Goal: Task Accomplishment & Management: Manage account settings

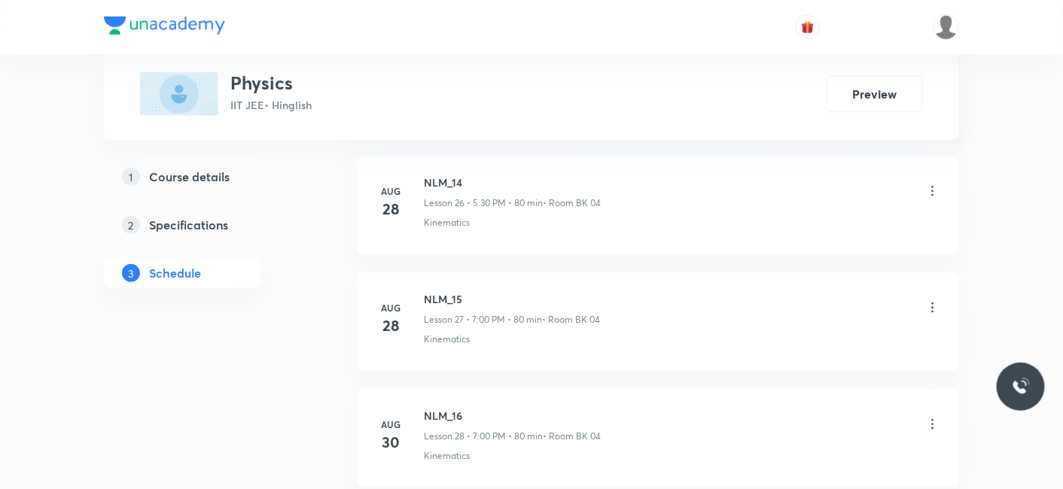
scroll to position [4202, 0]
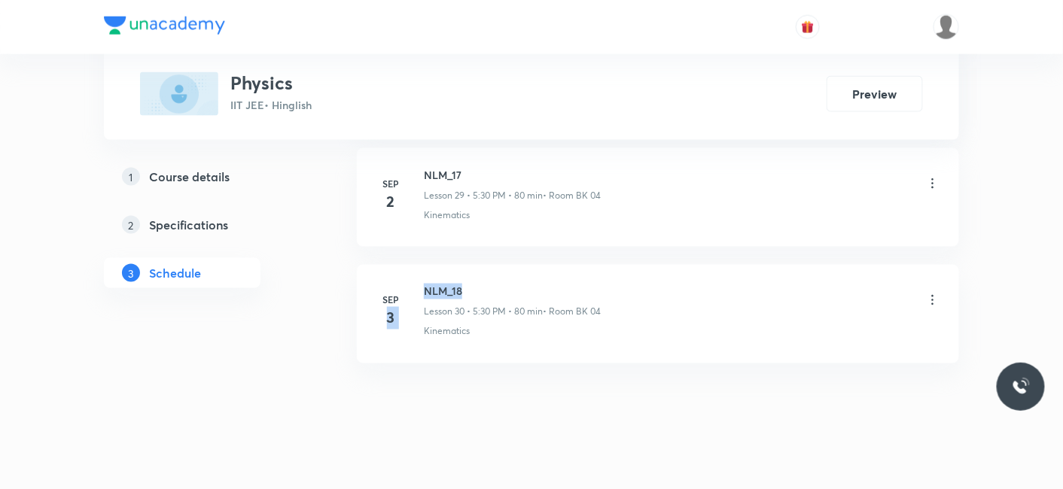
drag, startPoint x: 422, startPoint y: 279, endPoint x: 477, endPoint y: 274, distance: 55.9
click at [480, 284] on div "Sep 3 NLM_18 Lesson 30 • 5:30 PM • 80 min • Room BK 04 Kinematics" at bounding box center [658, 311] width 565 height 55
click at [473, 284] on h6 "NLM_18" at bounding box center [512, 292] width 177 height 16
drag, startPoint x: 472, startPoint y: 270, endPoint x: 423, endPoint y: 271, distance: 48.9
click at [424, 284] on h6 "NLM_18" at bounding box center [512, 292] width 177 height 16
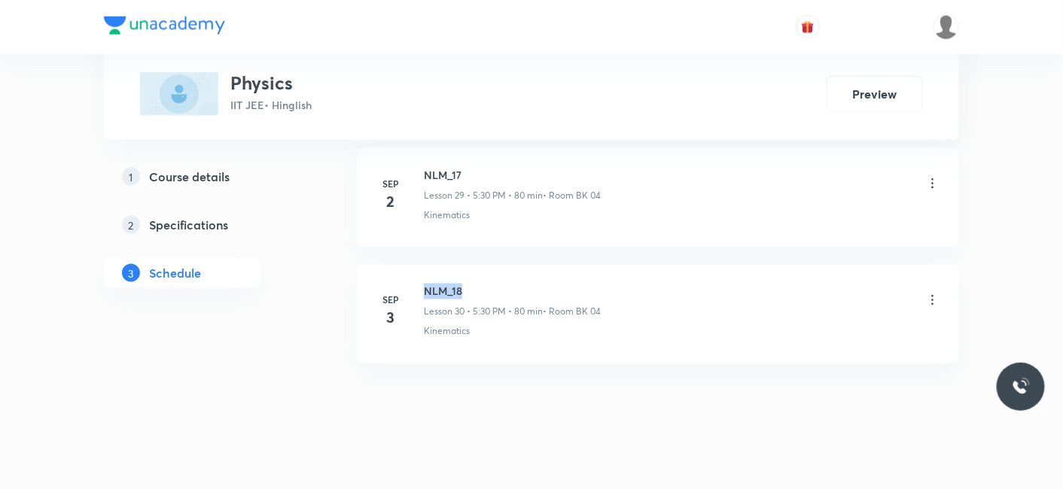
copy h6 "NLM_18"
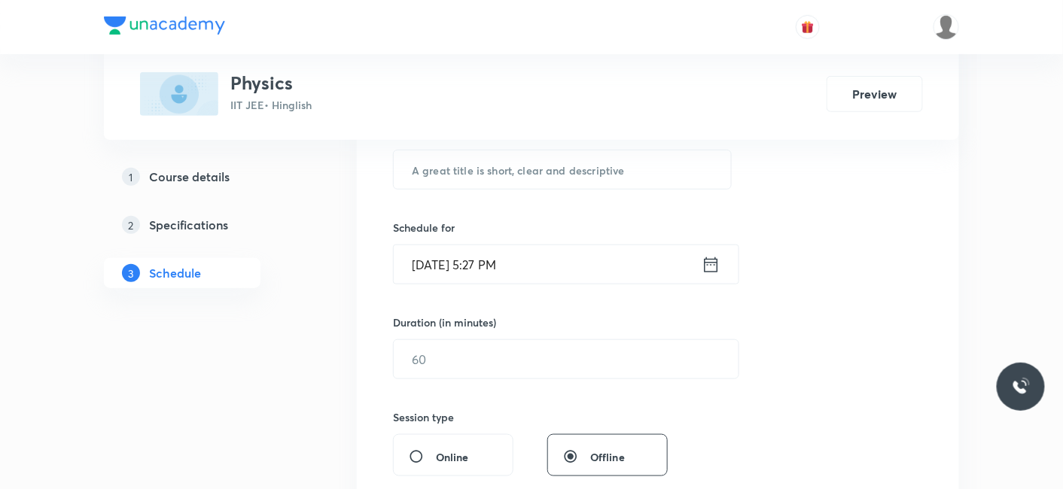
scroll to position [224, 0]
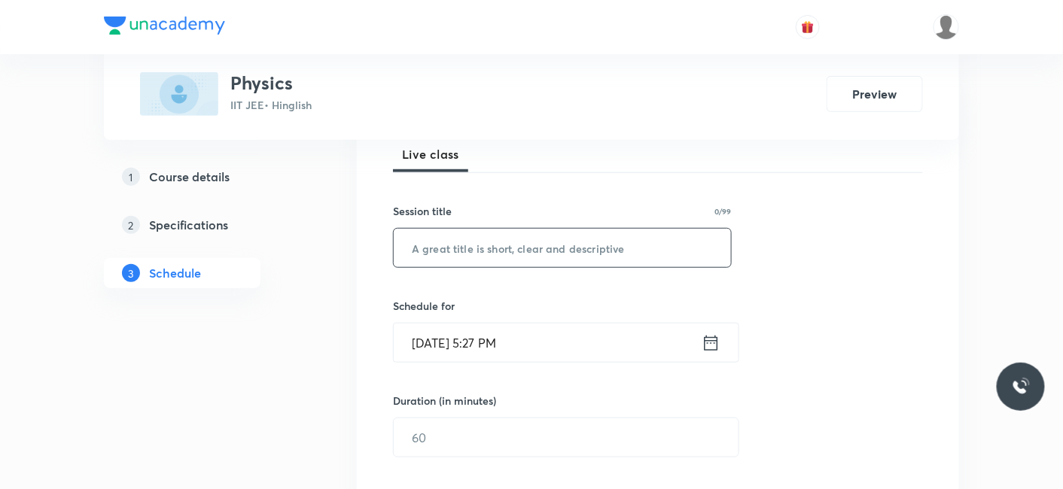
click at [467, 233] on input "text" at bounding box center [562, 248] width 337 height 38
paste input "circular motion"
click at [414, 247] on input "circular motion" at bounding box center [562, 248] width 337 height 38
click at [464, 250] on input "Circular motion" at bounding box center [562, 248] width 337 height 38
click at [516, 257] on input "Circular Motion" at bounding box center [562, 248] width 337 height 38
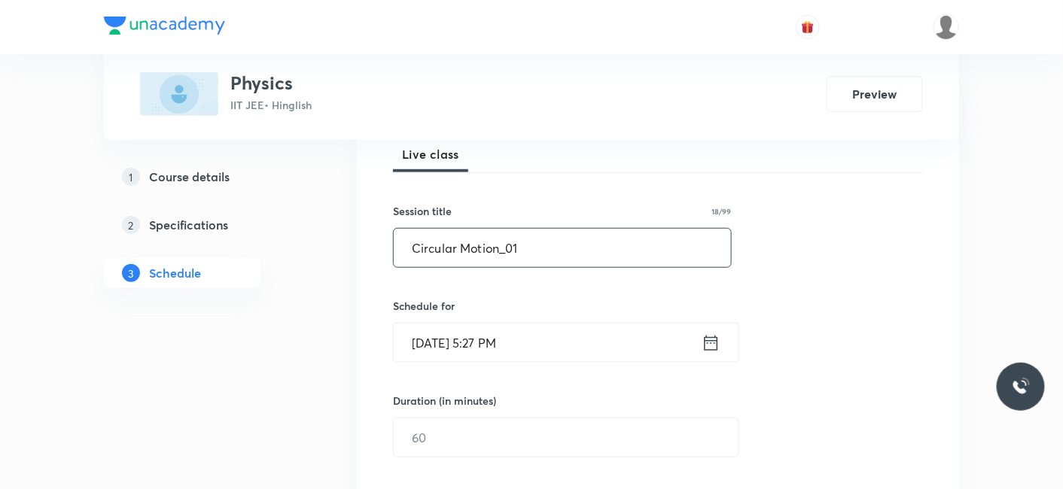
type input "Circular Motion_01"
click at [444, 339] on input "Sep 4, 2025, 5:27 PM" at bounding box center [548, 343] width 308 height 38
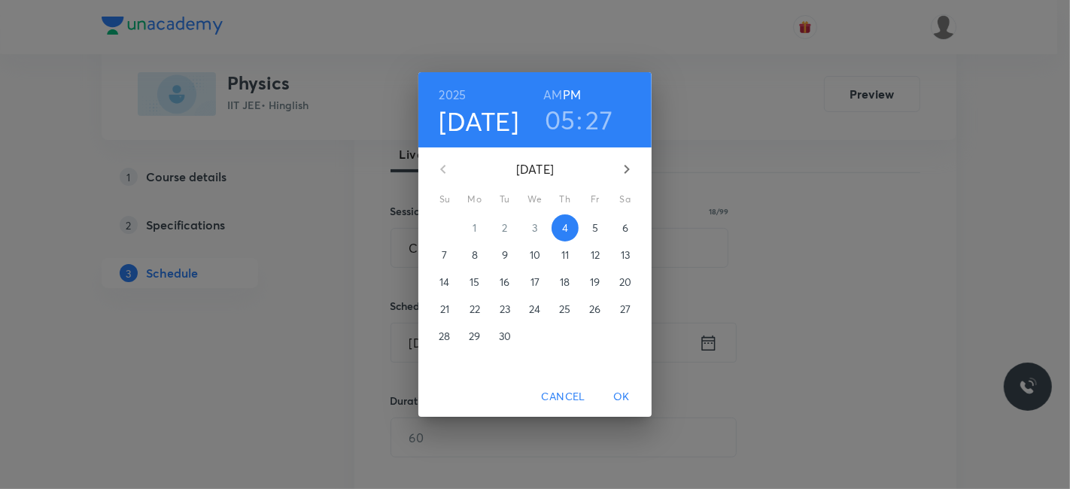
click at [593, 224] on p "5" at bounding box center [595, 228] width 6 height 15
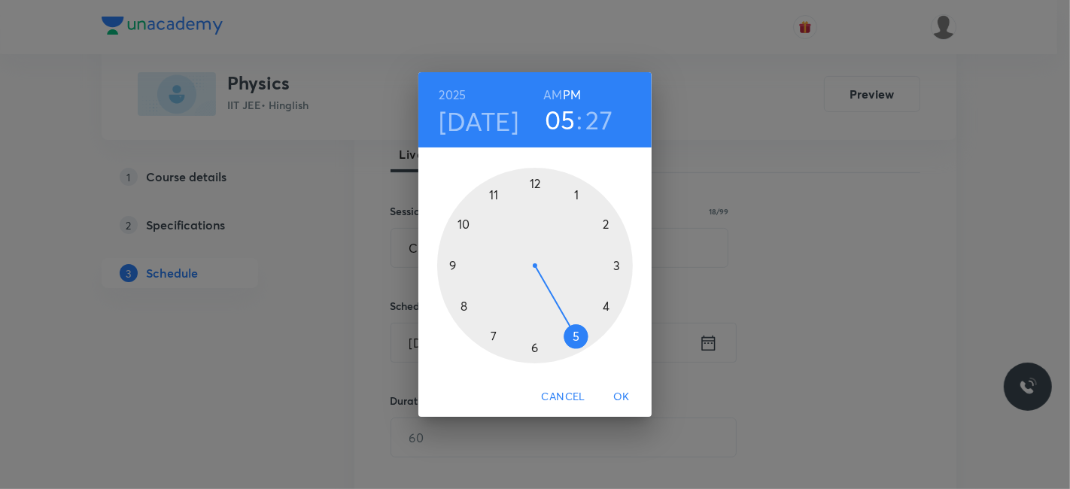
click at [594, 119] on h3 "27" at bounding box center [599, 120] width 27 height 32
click at [535, 349] on div at bounding box center [535, 266] width 196 height 196
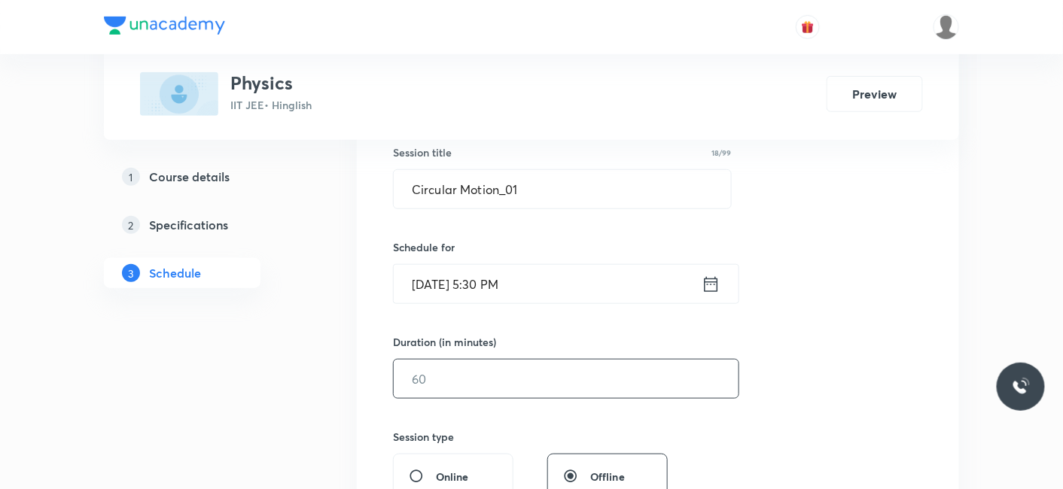
scroll to position [307, 0]
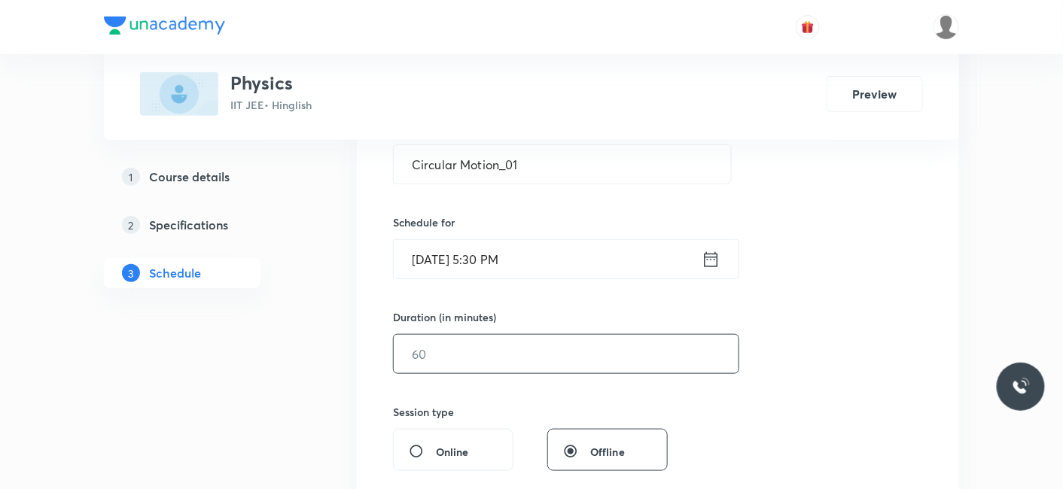
click at [525, 364] on input "text" at bounding box center [566, 354] width 345 height 38
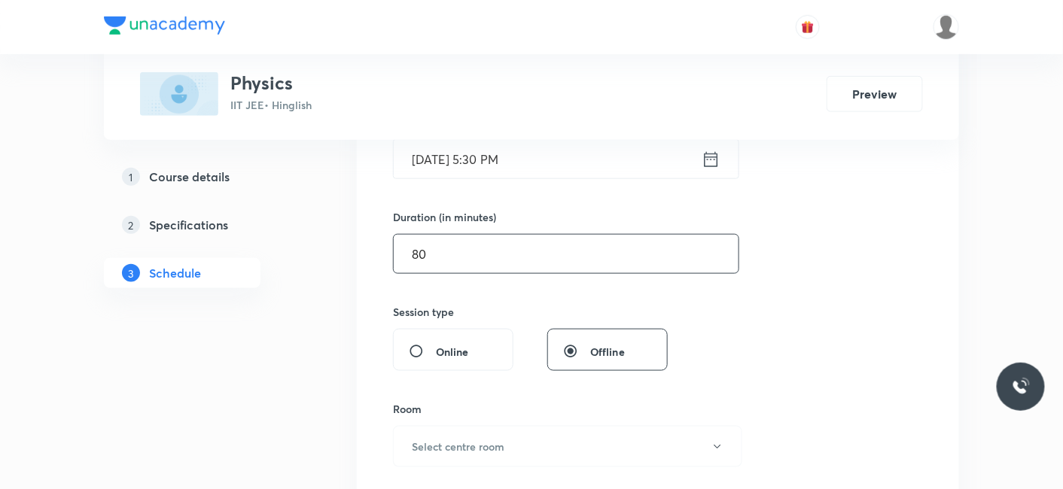
scroll to position [474, 0]
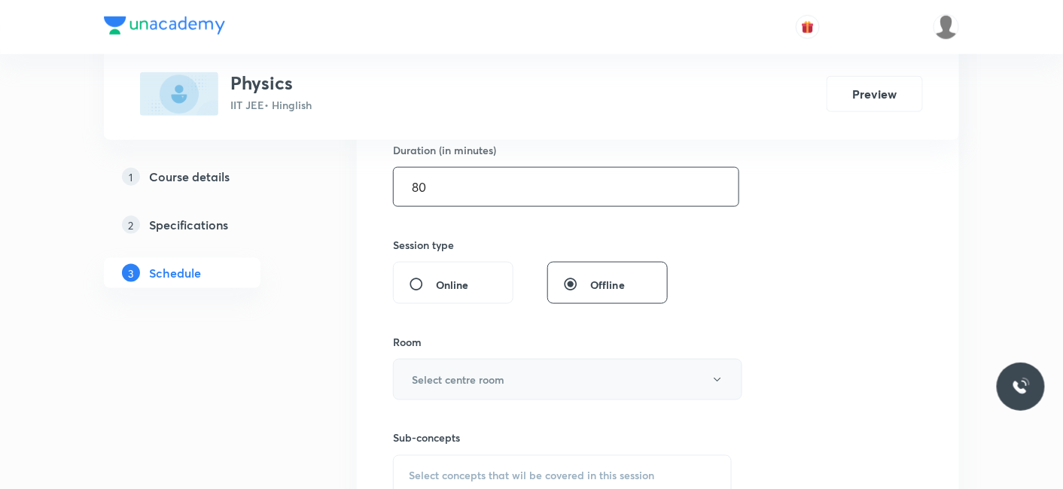
type input "80"
click at [500, 380] on h6 "Select centre room" at bounding box center [458, 380] width 93 height 16
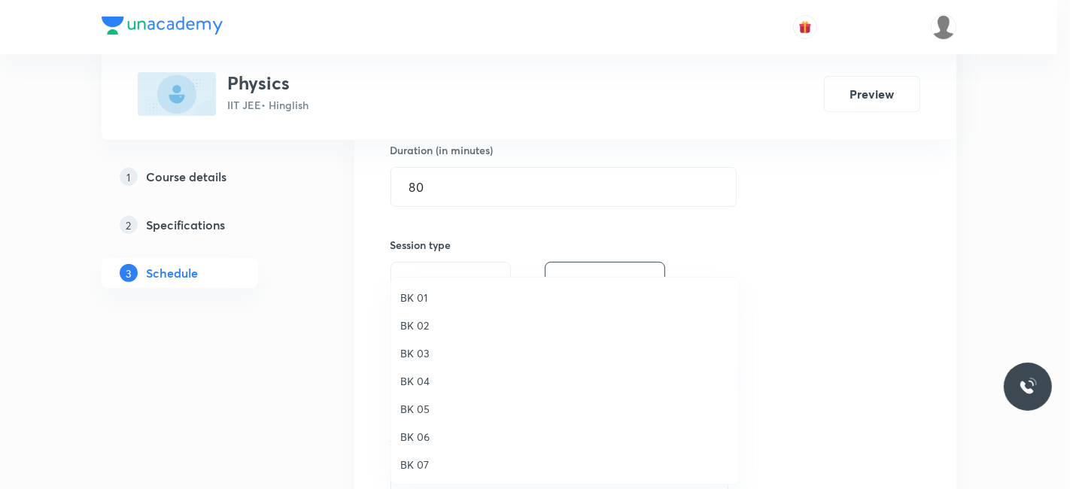
click at [424, 379] on span "BK 04" at bounding box center [565, 381] width 330 height 16
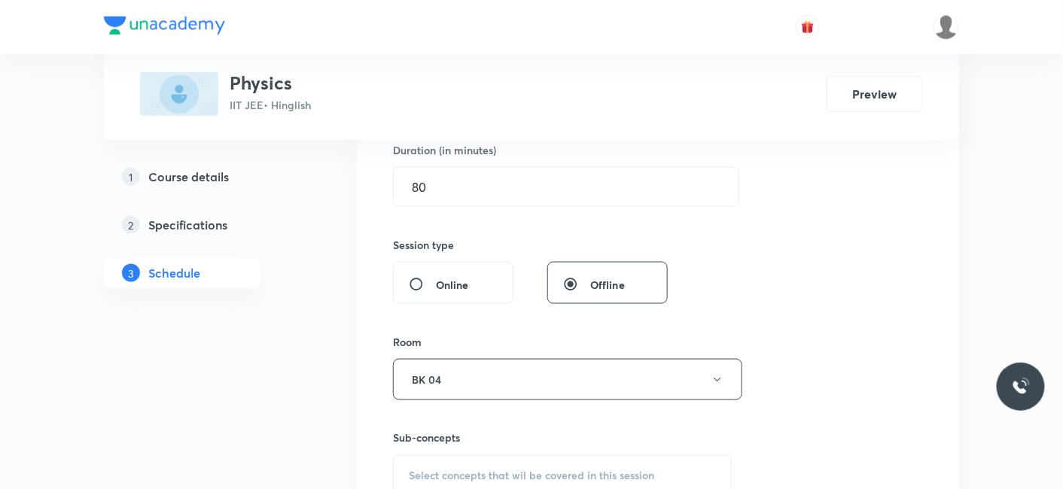
scroll to position [641, 0]
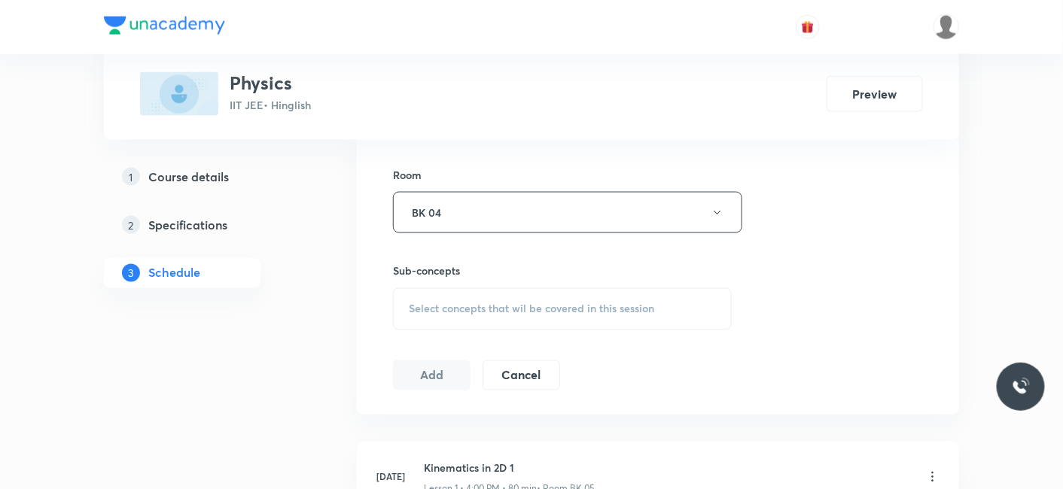
click at [438, 320] on div "Select concepts that wil be covered in this session" at bounding box center [562, 309] width 339 height 42
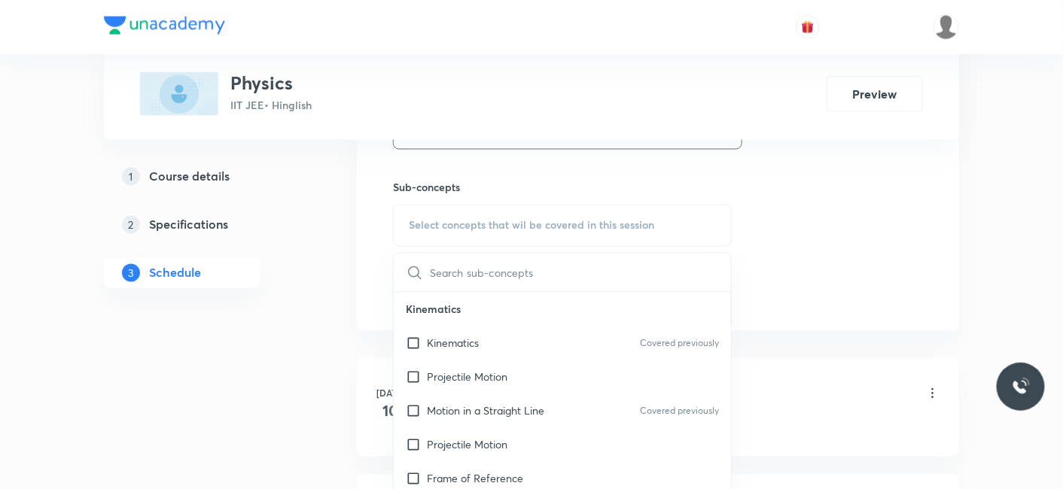
click at [472, 345] on p "Kinematics" at bounding box center [453, 344] width 52 height 16
checkbox input "true"
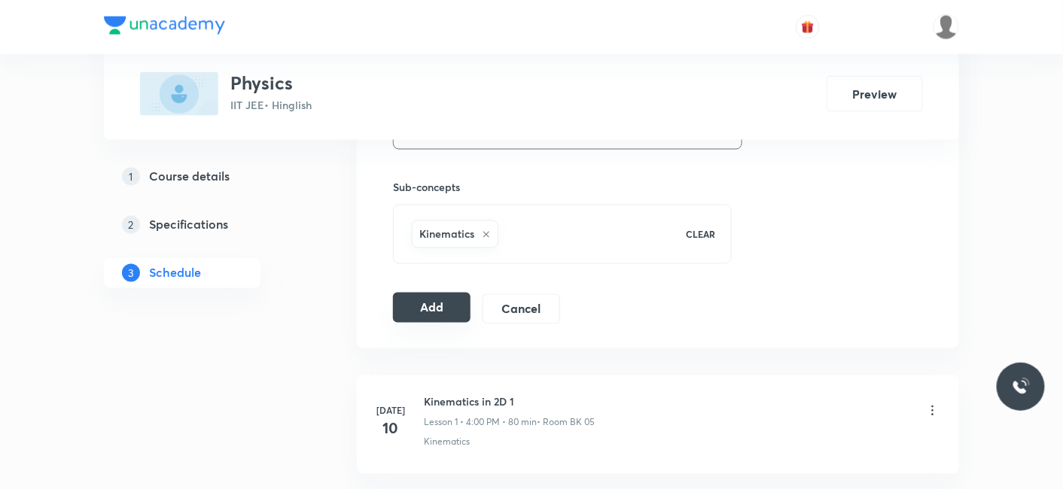
click at [443, 308] on button "Add" at bounding box center [432, 308] width 78 height 30
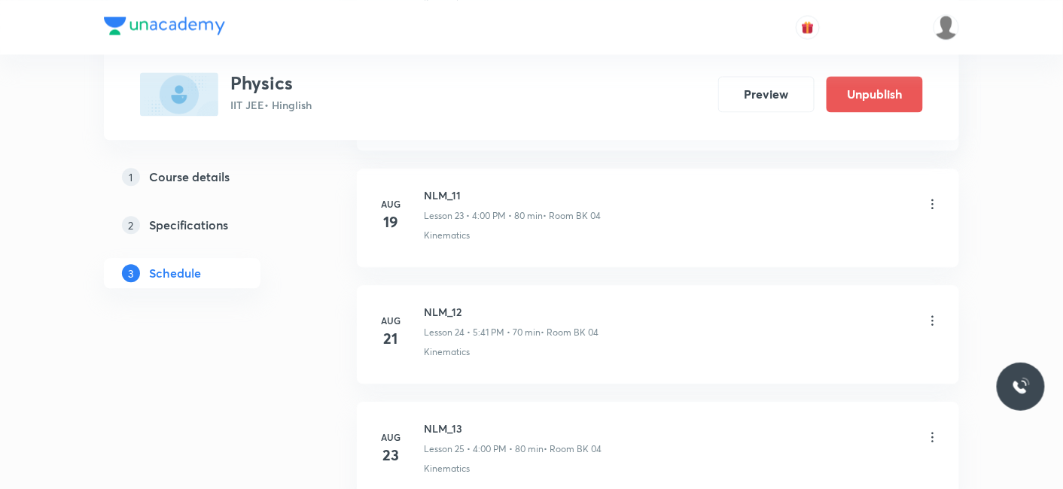
scroll to position [3629, 0]
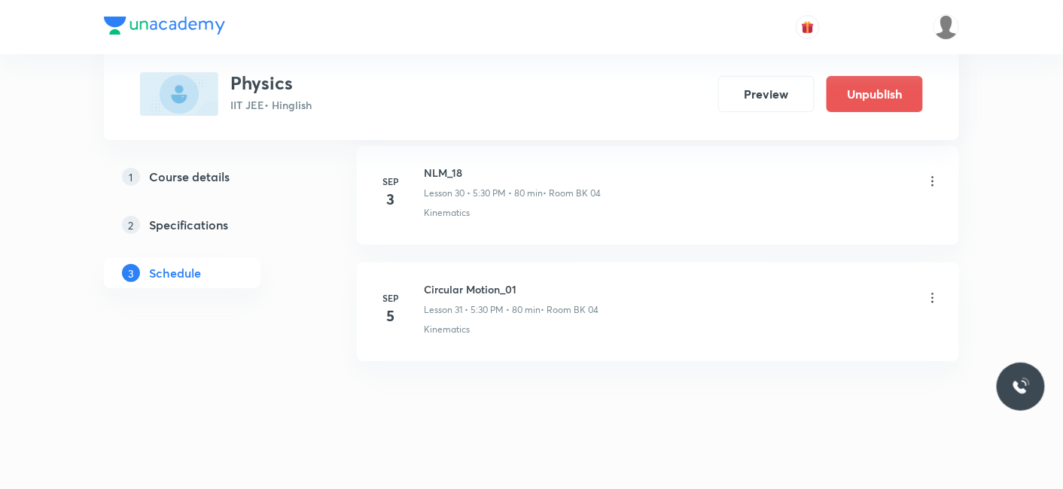
drag, startPoint x: 419, startPoint y: 276, endPoint x: 446, endPoint y: 272, distance: 28.2
click at [446, 282] on div "Sep 5 Circular Motion_01 Lesson 31 • 5:30 PM • 80 min • Room BK 04 Kinematics" at bounding box center [658, 309] width 565 height 55
click at [446, 282] on h6 "Circular Motion_01" at bounding box center [511, 290] width 175 height 16
drag, startPoint x: 425, startPoint y: 276, endPoint x: 559, endPoint y: 276, distance: 133.2
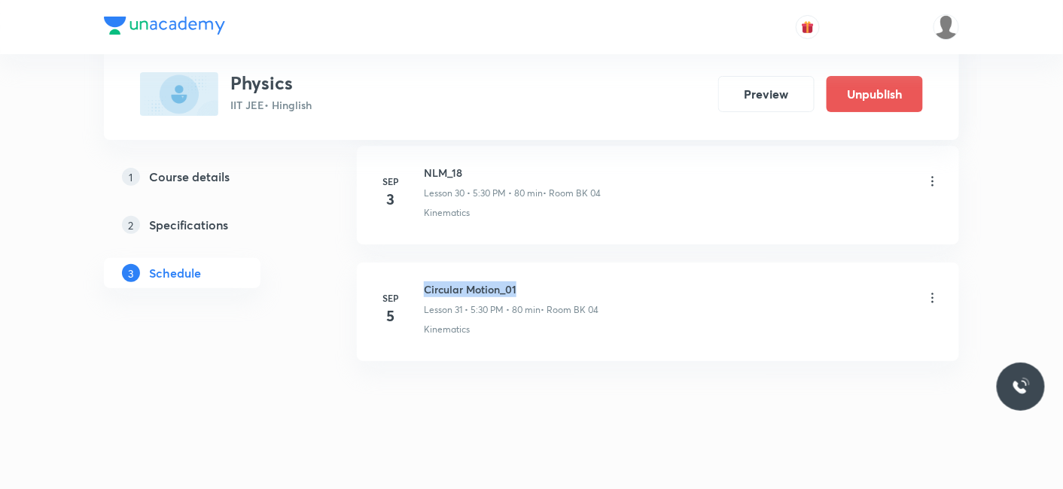
click at [559, 282] on h6 "Circular Motion_01" at bounding box center [511, 290] width 175 height 16
copy h6 "Circular Motion_01"
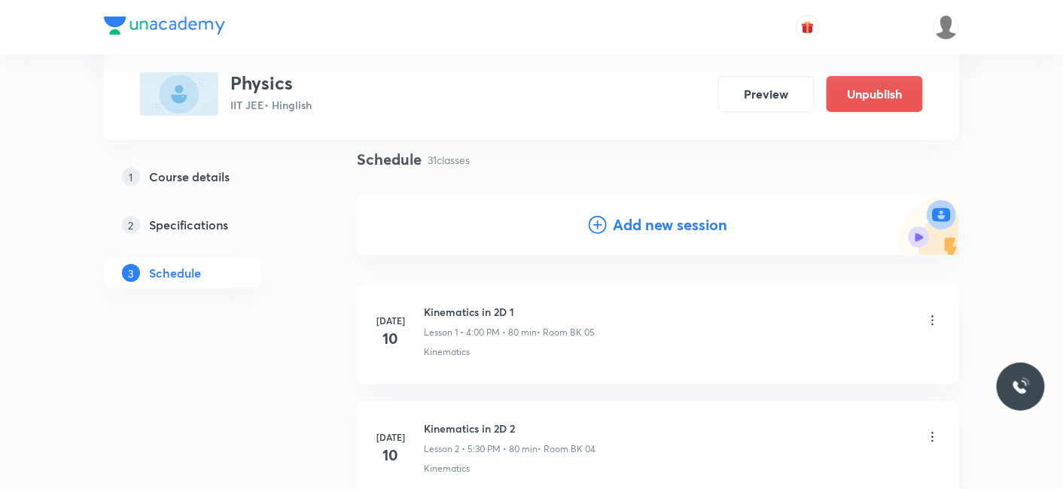
scroll to position [0, 0]
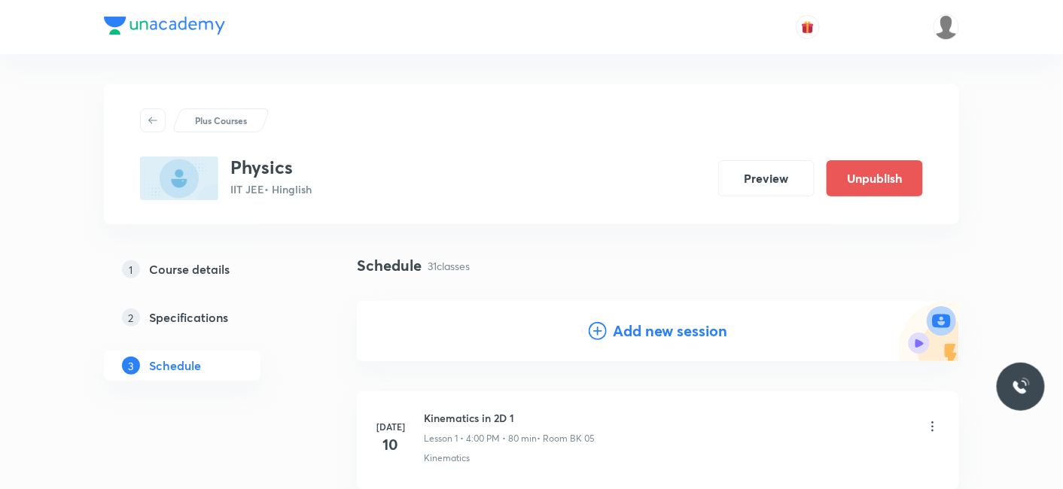
click at [630, 330] on h4 "Add new session" at bounding box center [670, 331] width 114 height 23
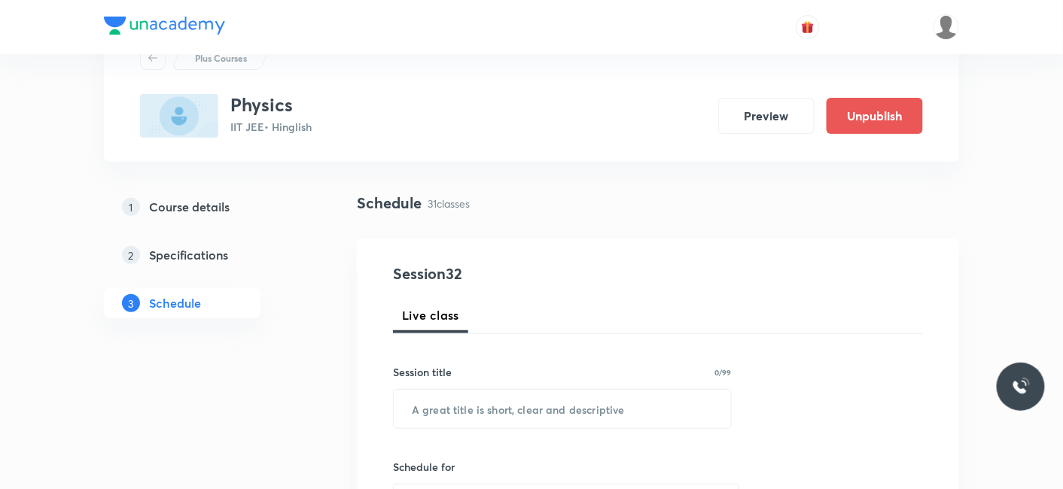
scroll to position [167, 0]
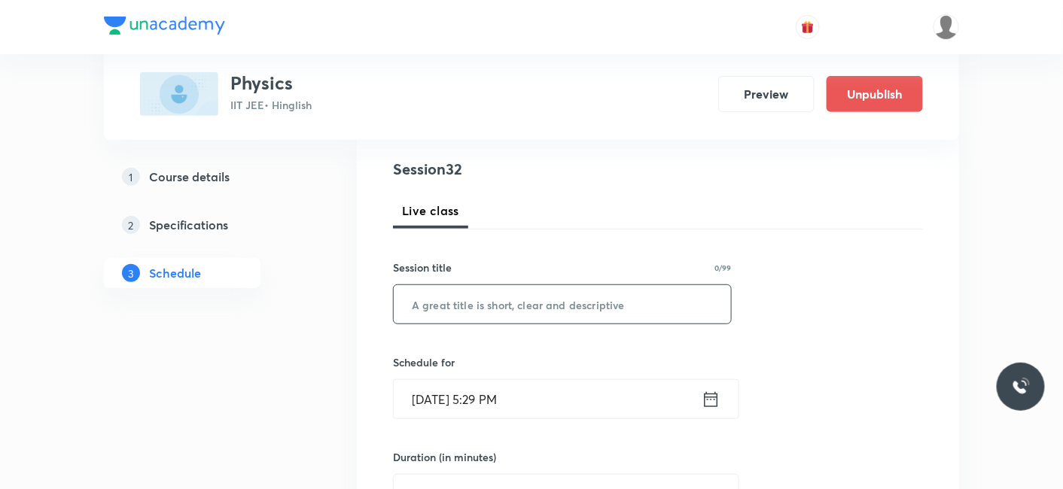
click at [480, 315] on input "text" at bounding box center [562, 304] width 337 height 38
paste input "Circular Motion_01"
type input "Circular Motion_02"
click at [492, 397] on input "Sep 4, 2025, 5:29 PM" at bounding box center [548, 399] width 308 height 38
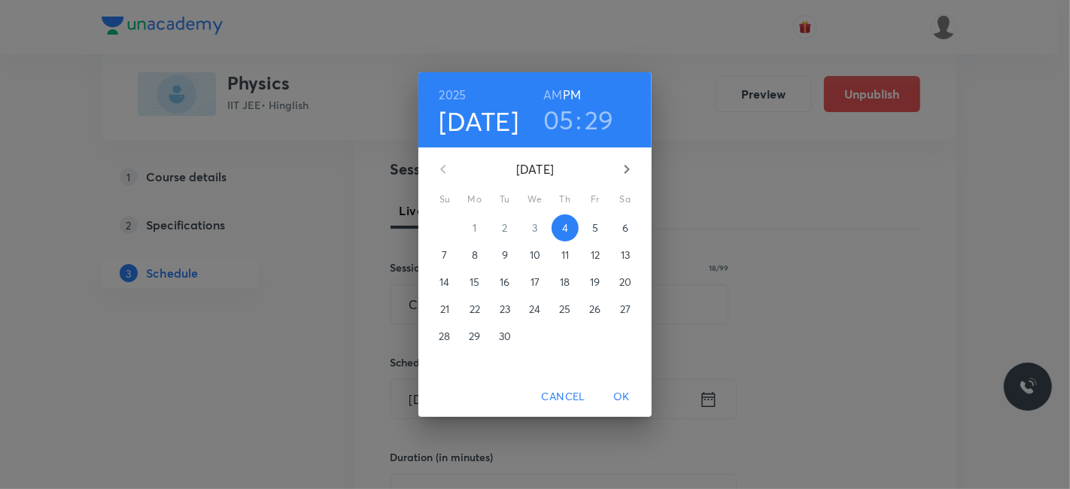
click at [595, 227] on p "5" at bounding box center [595, 228] width 6 height 15
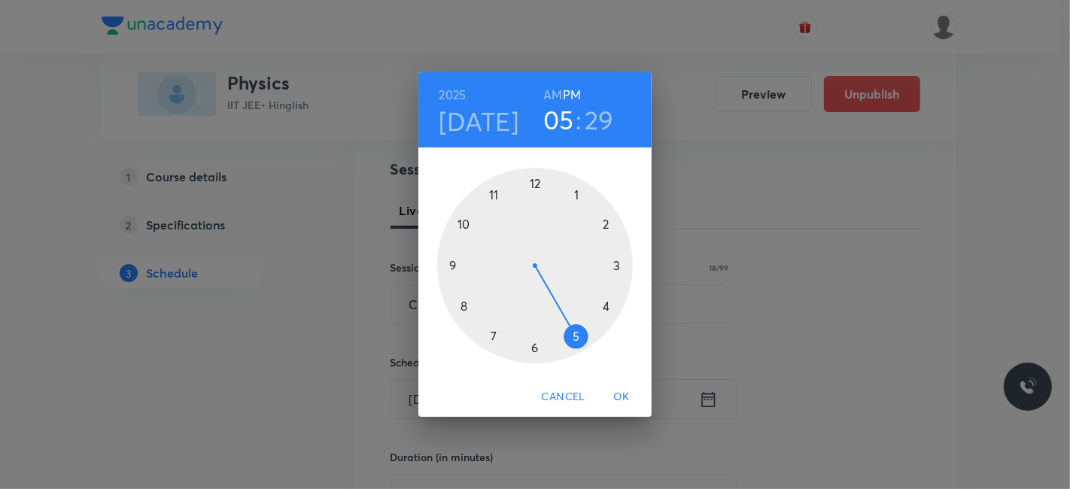
click at [481, 131] on h4 "Sep 5" at bounding box center [480, 121] width 80 height 32
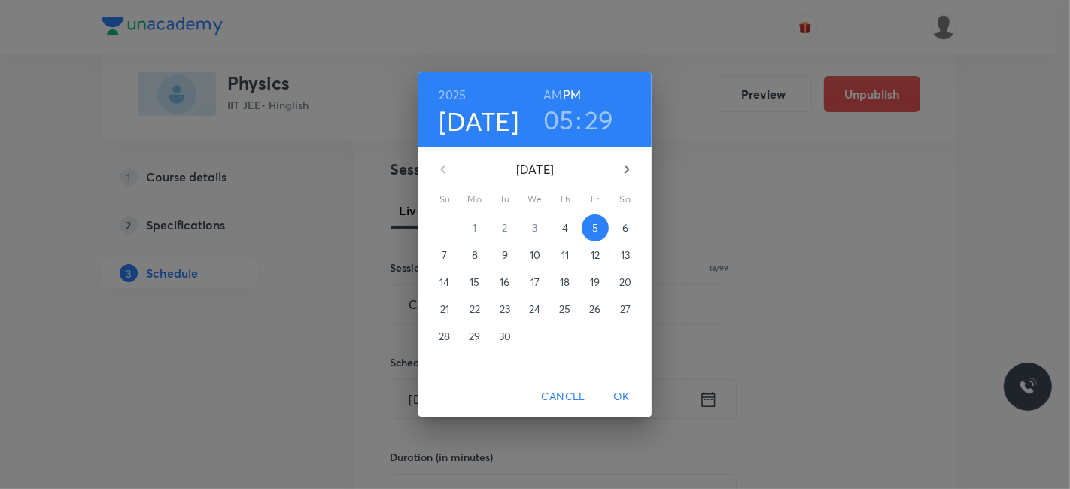
click at [568, 227] on span "4" at bounding box center [565, 228] width 27 height 15
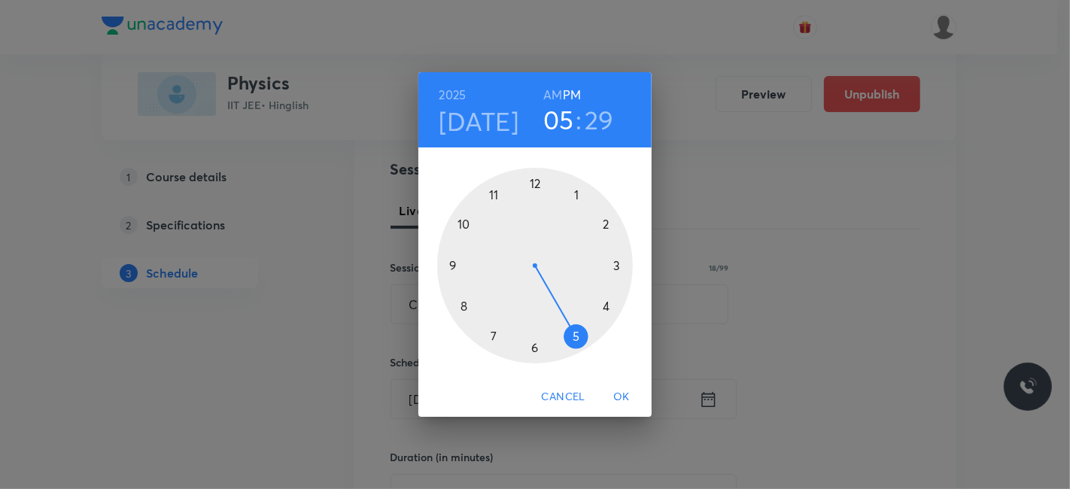
drag, startPoint x: 492, startPoint y: 330, endPoint x: 544, endPoint y: 229, distance: 113.8
click at [492, 330] on div at bounding box center [535, 266] width 196 height 196
click at [598, 114] on h3 "29" at bounding box center [598, 120] width 29 height 32
click at [540, 183] on div at bounding box center [535, 266] width 196 height 196
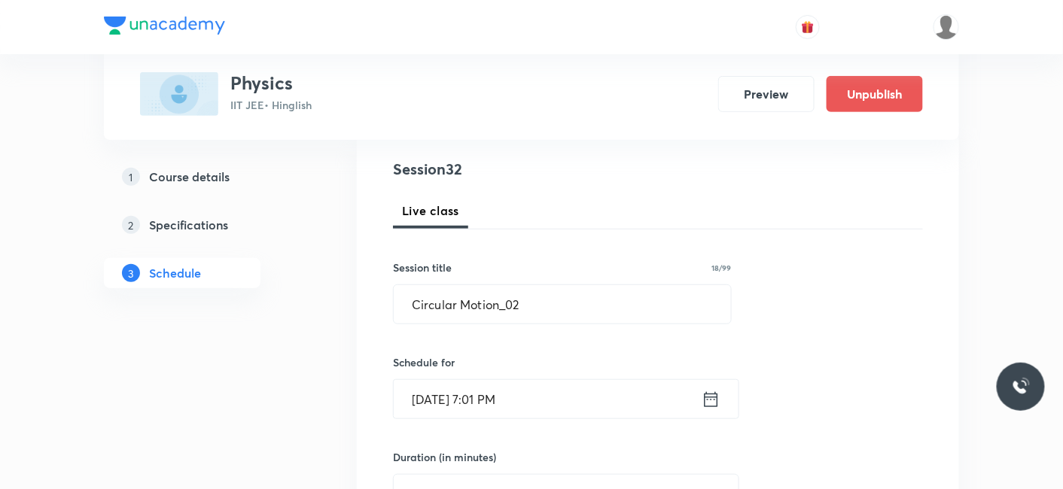
scroll to position [251, 0]
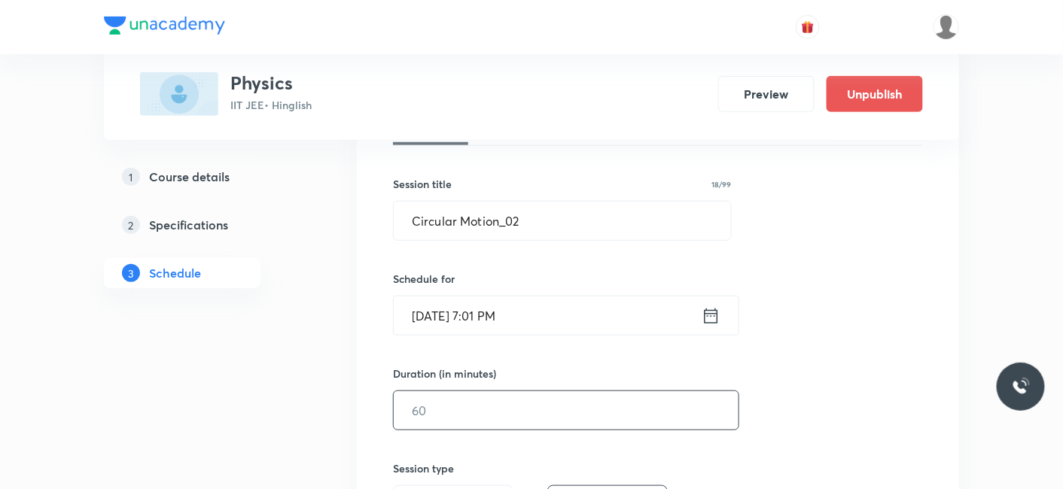
click at [527, 407] on input "text" at bounding box center [566, 410] width 345 height 38
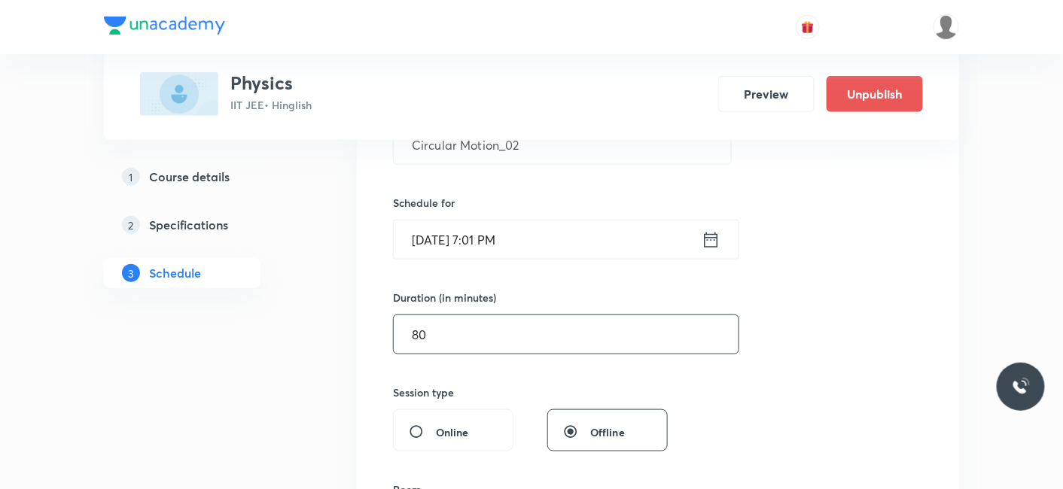
scroll to position [418, 0]
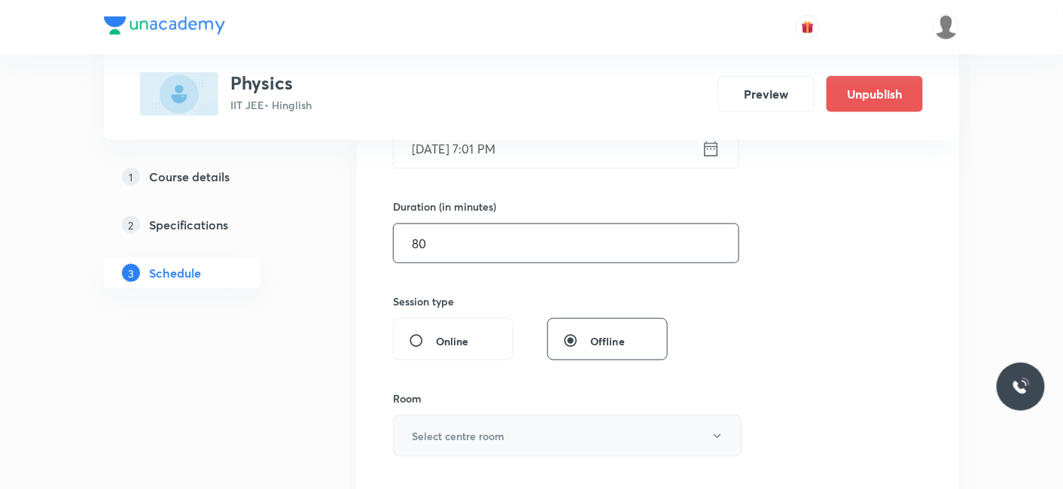
type input "80"
click at [462, 442] on button "Select centre room" at bounding box center [567, 436] width 349 height 41
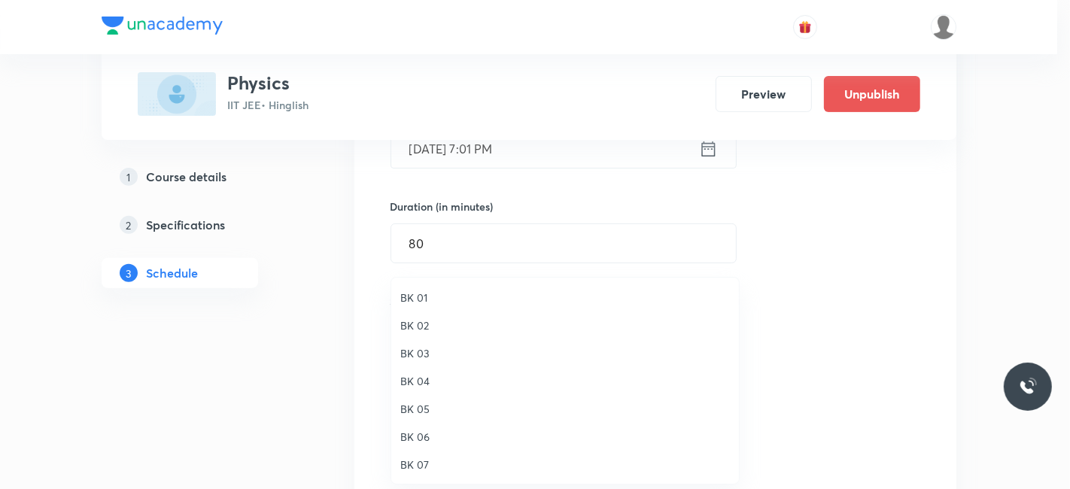
click at [425, 376] on span "BK 04" at bounding box center [565, 381] width 330 height 16
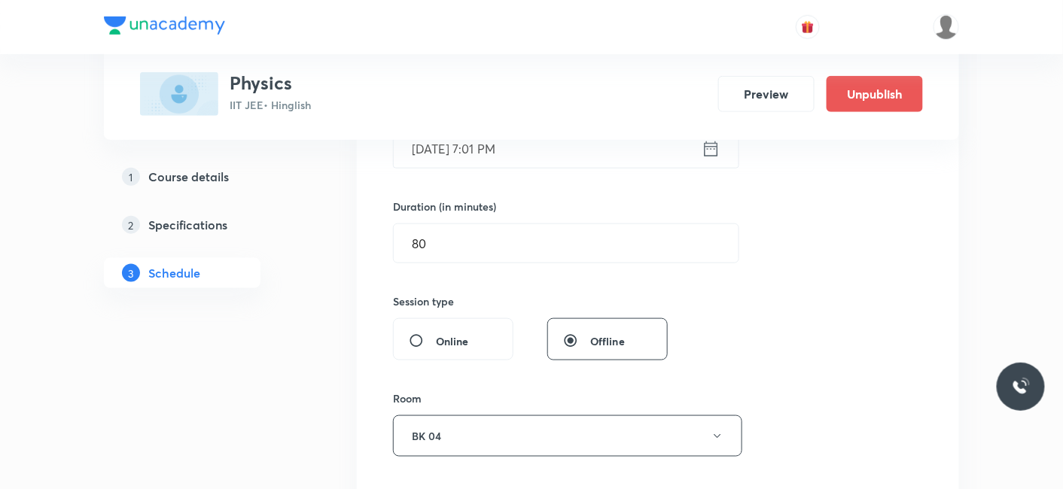
scroll to position [585, 0]
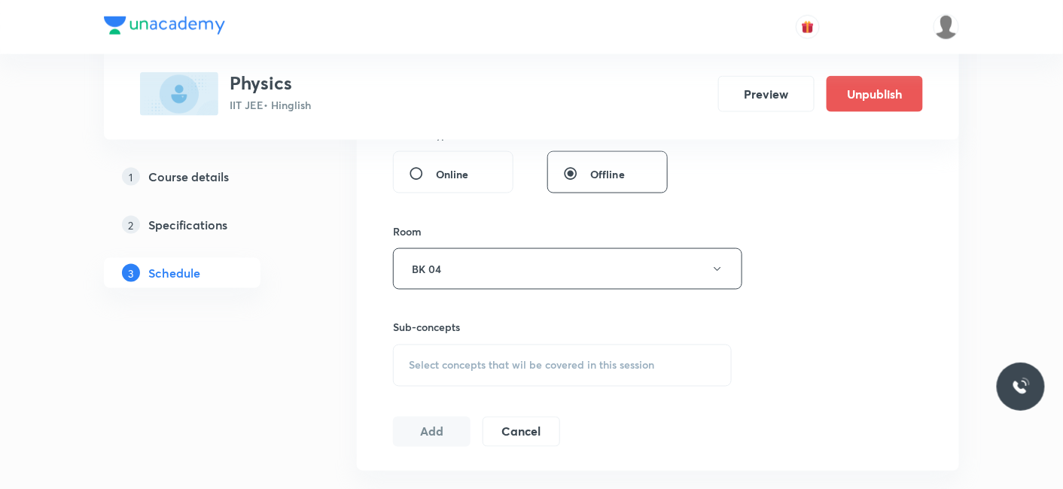
click at [477, 370] on span "Select concepts that wil be covered in this session" at bounding box center [531, 366] width 245 height 12
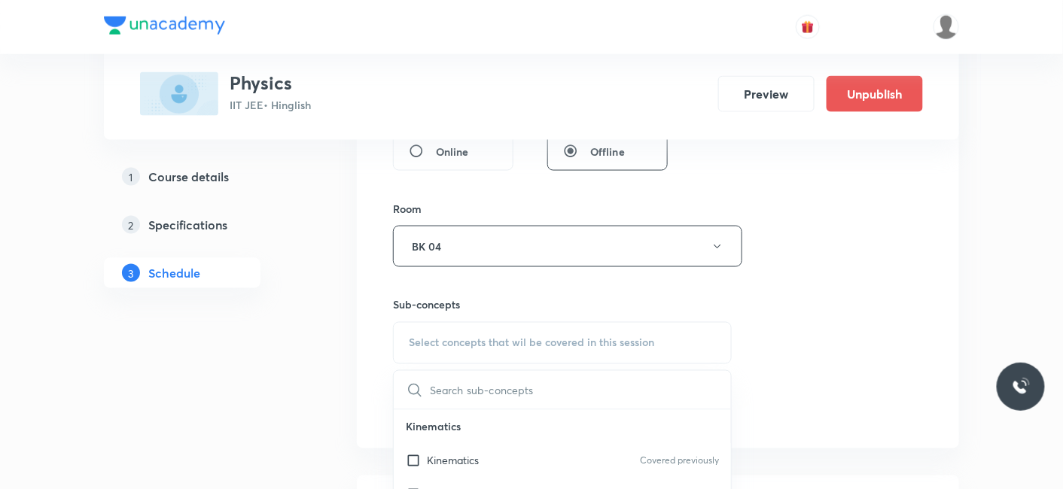
scroll to position [668, 0]
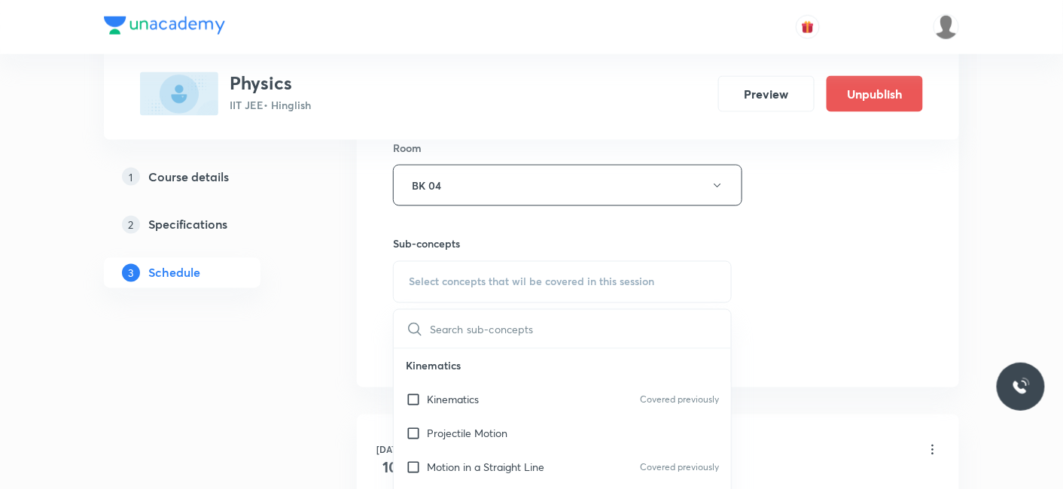
click at [457, 392] on p "Kinematics" at bounding box center [453, 400] width 52 height 16
checkbox input "true"
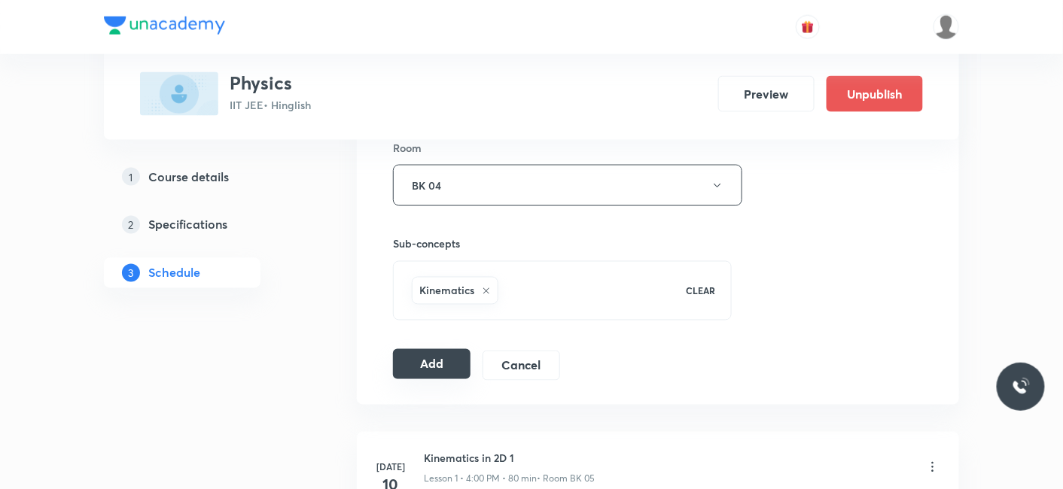
click at [423, 367] on button "Add" at bounding box center [432, 364] width 78 height 30
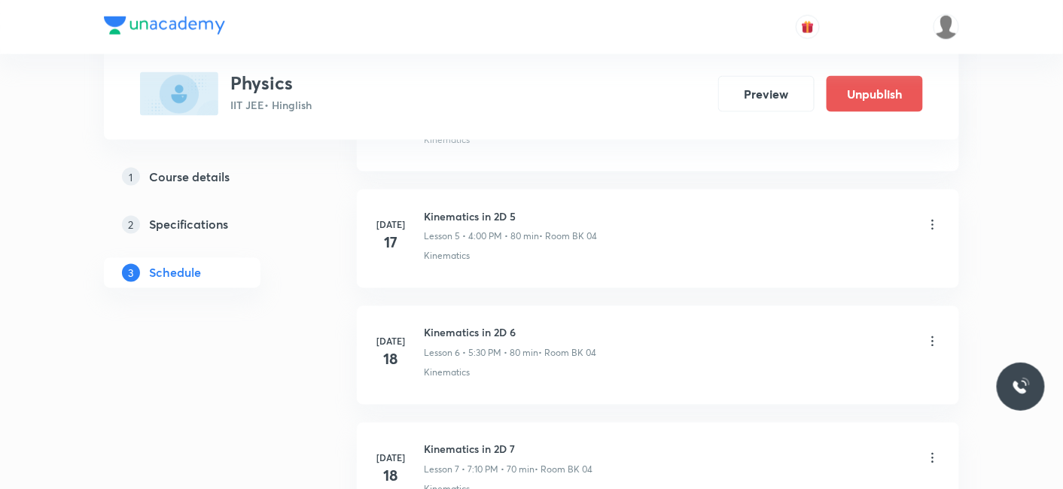
scroll to position [3629, 0]
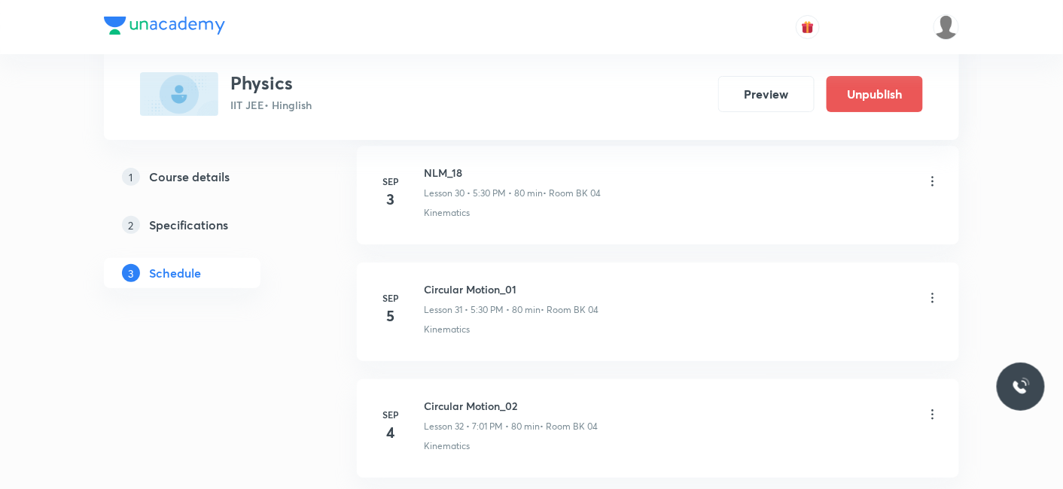
click at [937, 291] on icon at bounding box center [932, 298] width 15 height 15
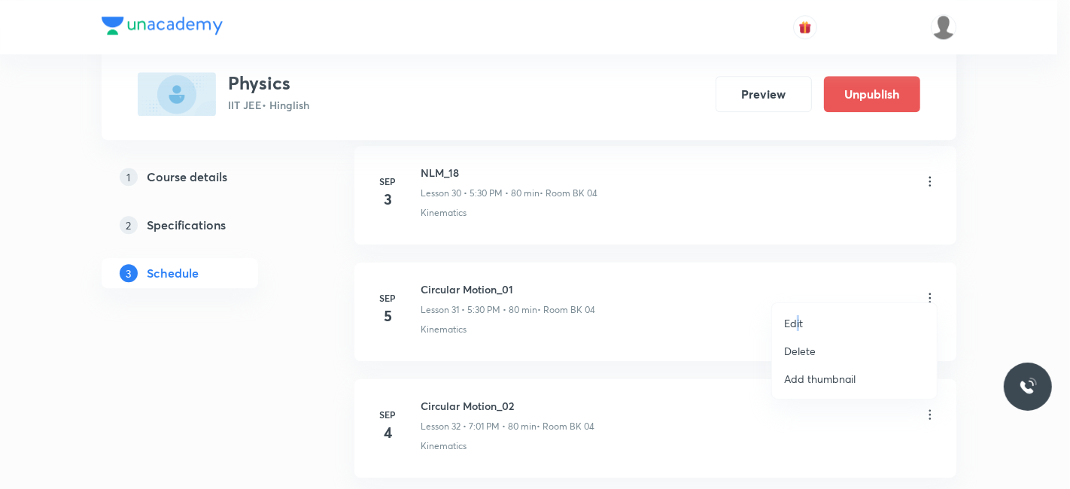
click at [798, 321] on p "Edit" at bounding box center [793, 323] width 19 height 16
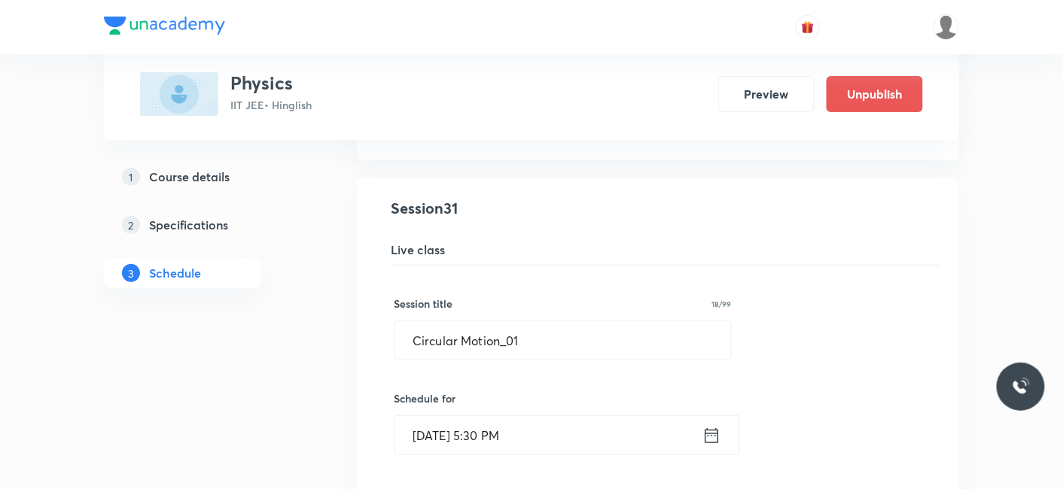
scroll to position [3796, 0]
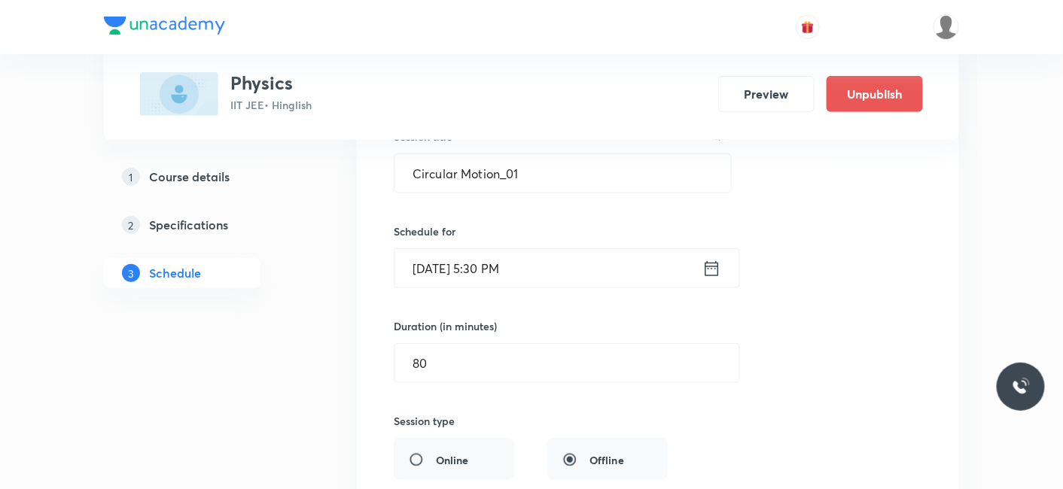
click at [452, 251] on input "Sep 5, 2025, 5:30 PM" at bounding box center [548, 268] width 308 height 38
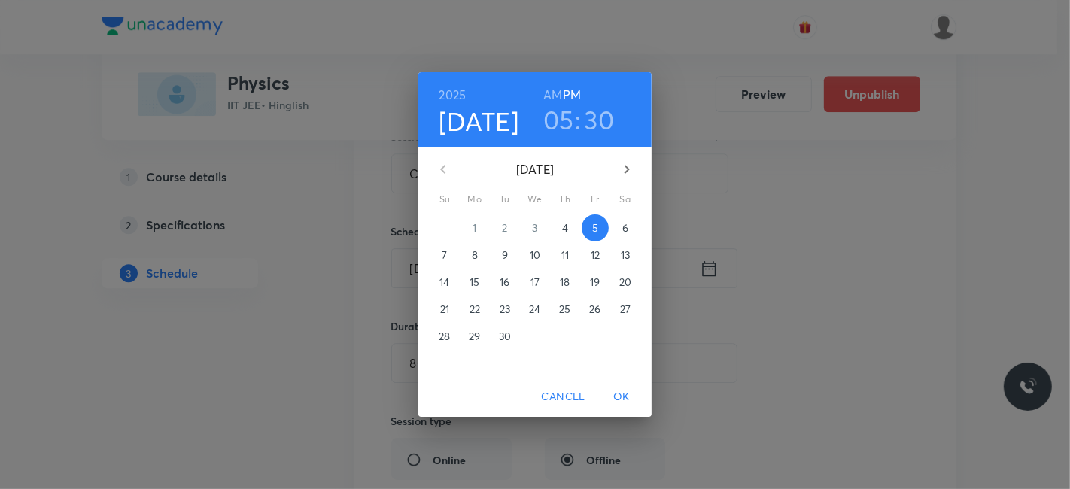
click at [482, 125] on h4 "Sep 5" at bounding box center [480, 121] width 80 height 32
click at [568, 227] on p "4" at bounding box center [565, 228] width 6 height 15
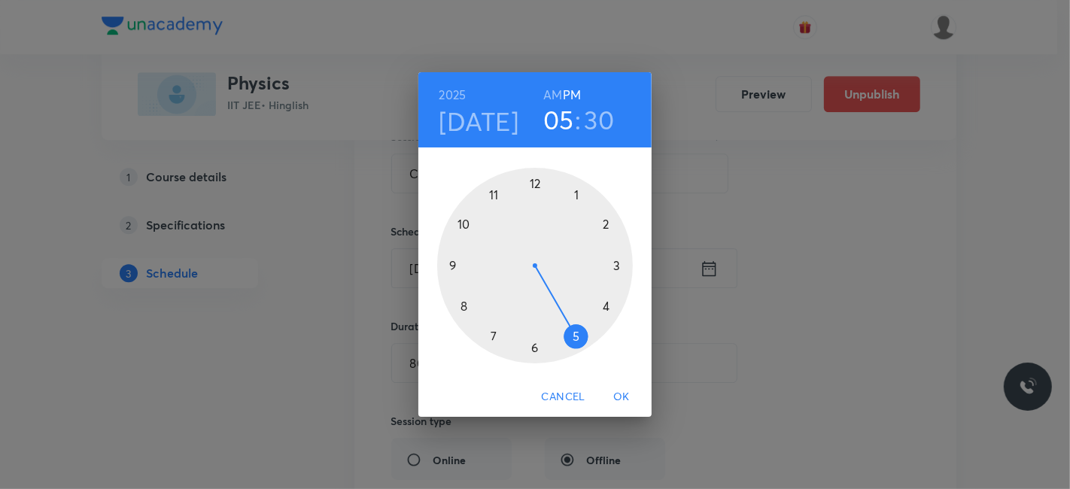
click at [622, 396] on span "OK" at bounding box center [622, 397] width 36 height 19
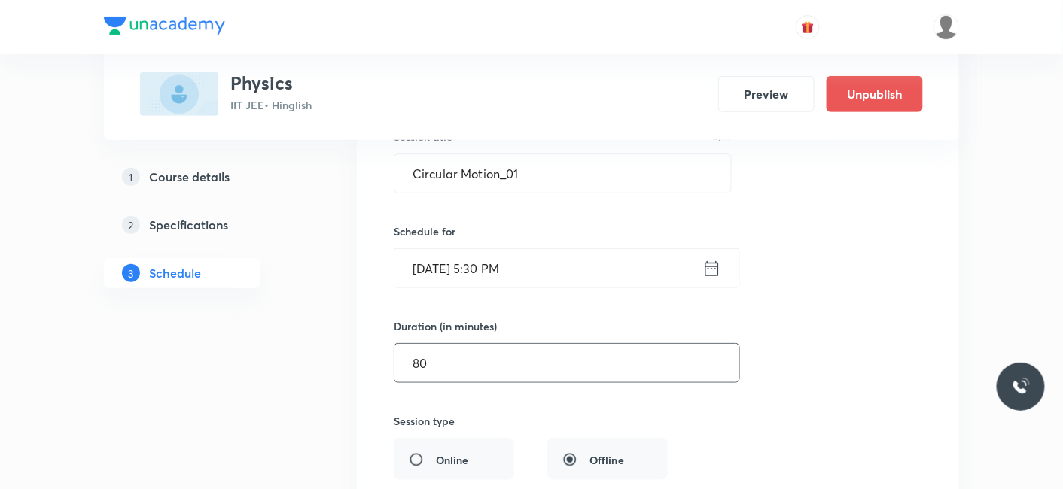
scroll to position [4298, 0]
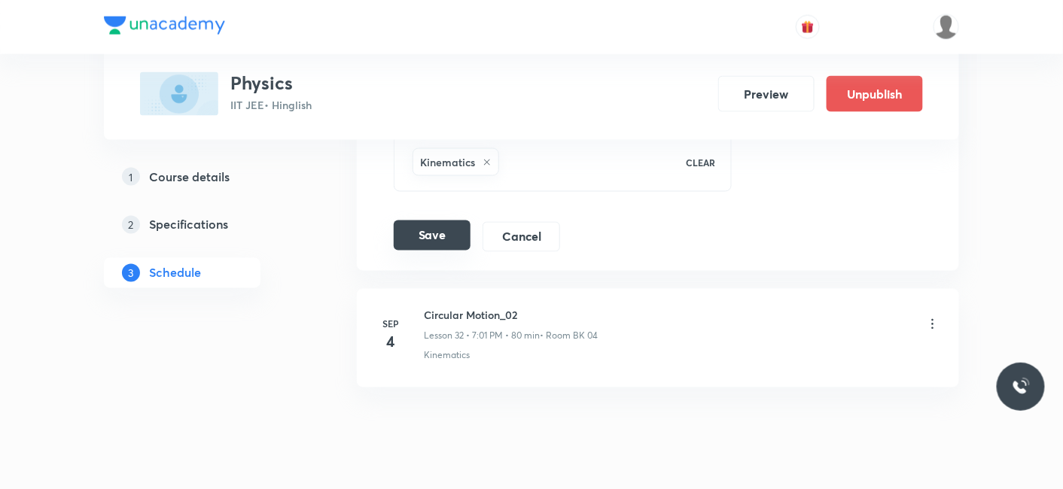
click at [441, 221] on button "Save" at bounding box center [432, 236] width 77 height 30
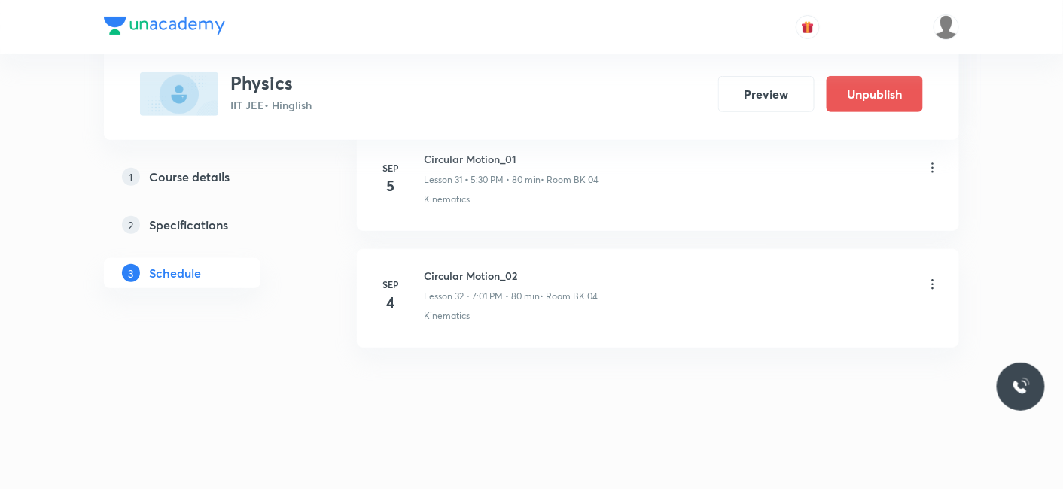
scroll to position [3745, 0]
